Goal: Check status: Check status

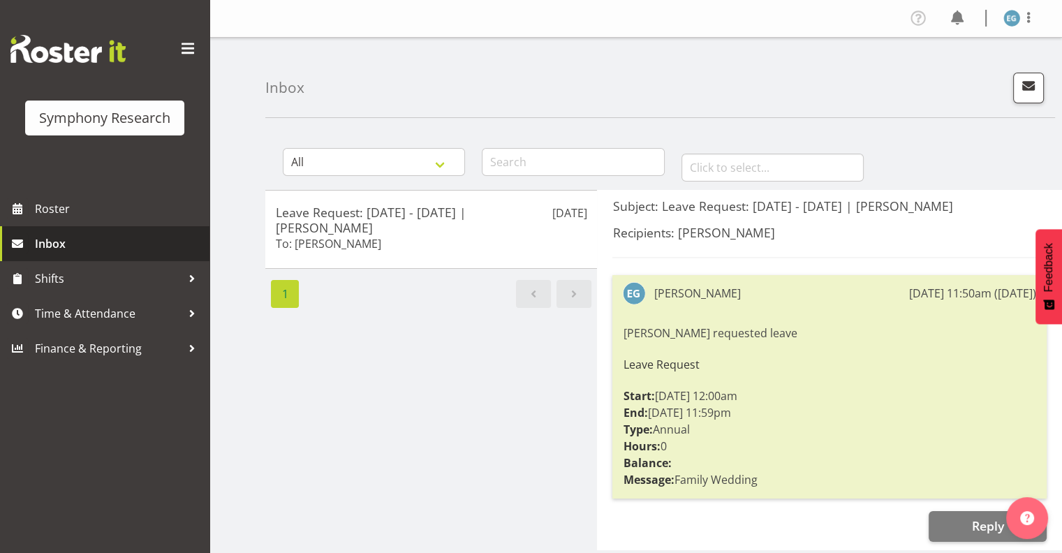
click at [49, 241] on span "Inbox" at bounding box center [119, 243] width 168 height 21
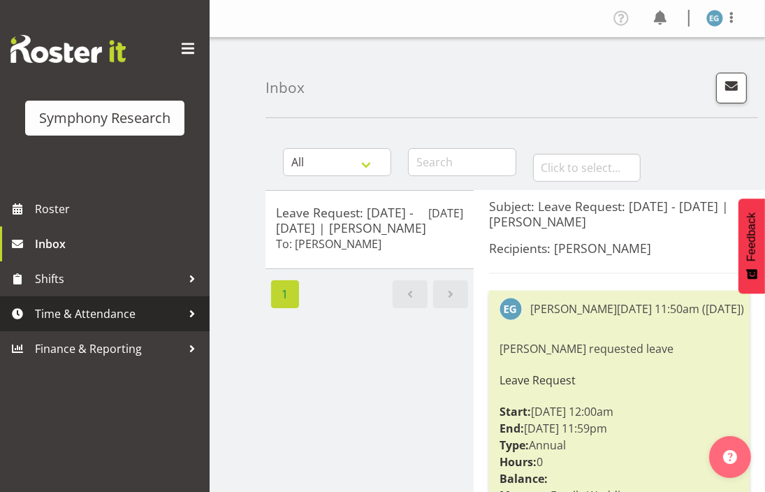
click at [70, 312] on span "Time & Attendance" at bounding box center [108, 313] width 147 height 21
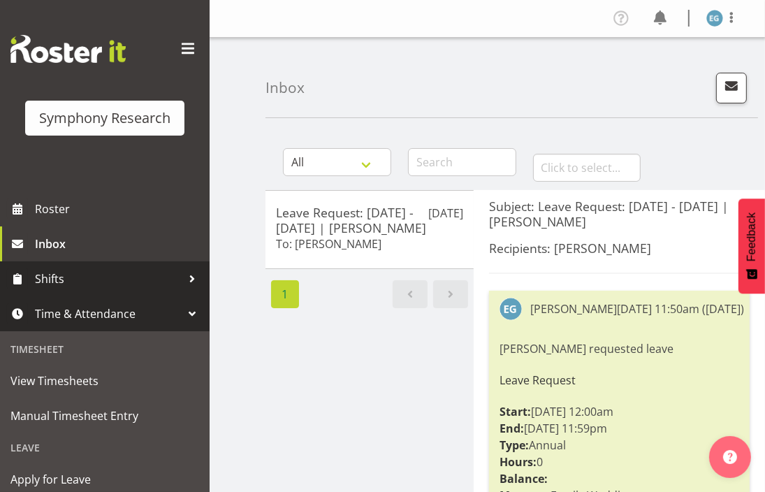
click at [48, 277] on span "Shifts" at bounding box center [108, 278] width 147 height 21
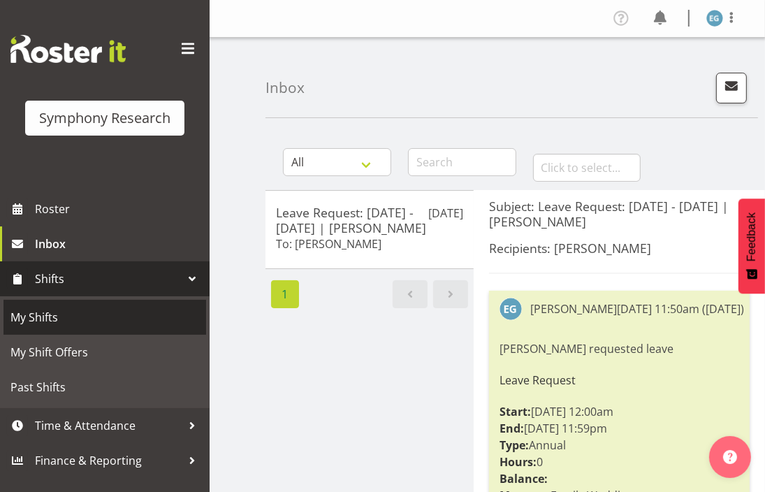
click at [45, 314] on span "My Shifts" at bounding box center [104, 317] width 189 height 21
